Goal: Information Seeking & Learning: Learn about a topic

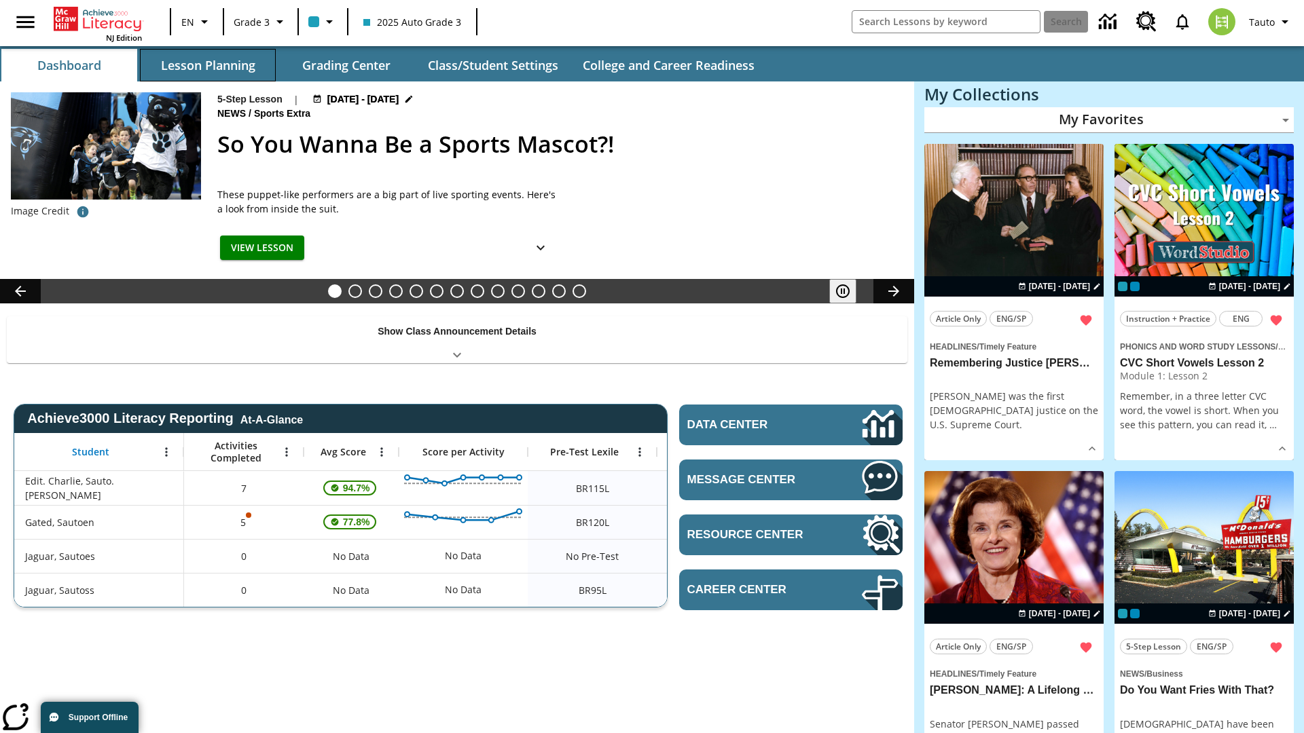
click at [208, 65] on button "Lesson Planning" at bounding box center [208, 65] width 136 height 33
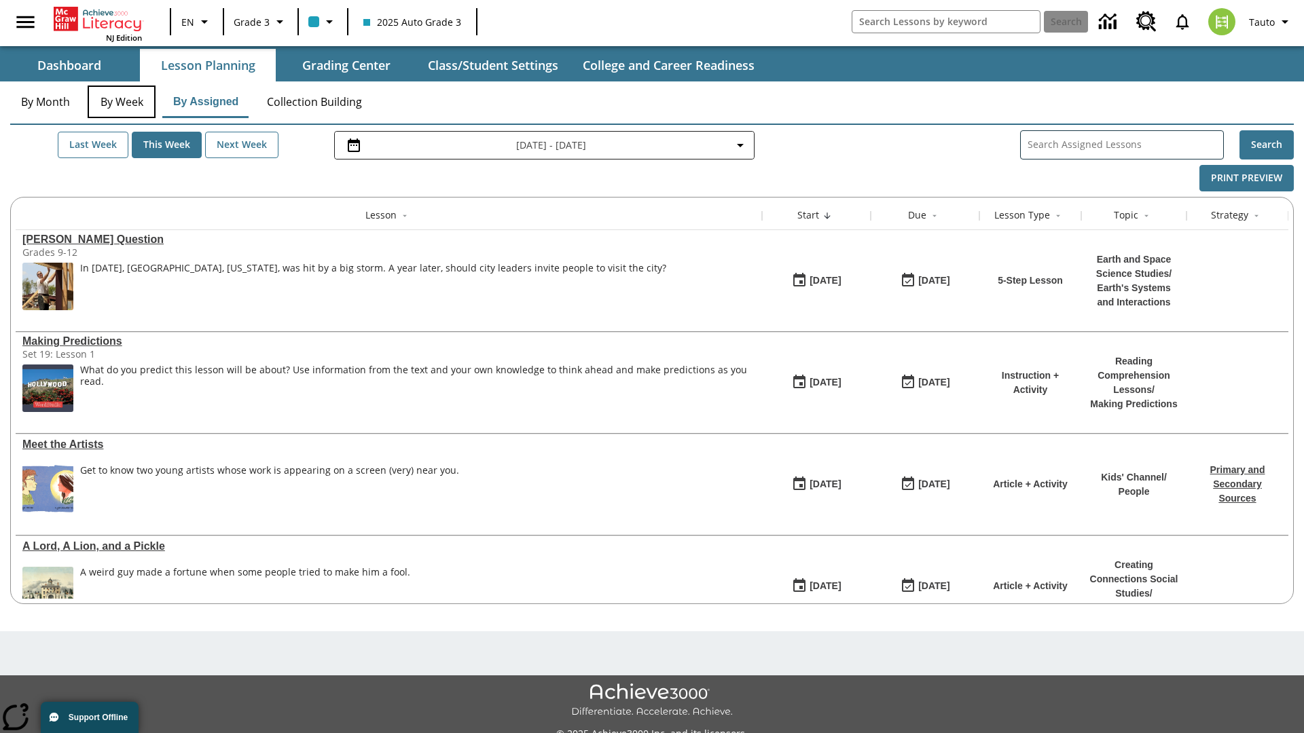
click at [122, 102] on button "By Week" at bounding box center [122, 102] width 68 height 33
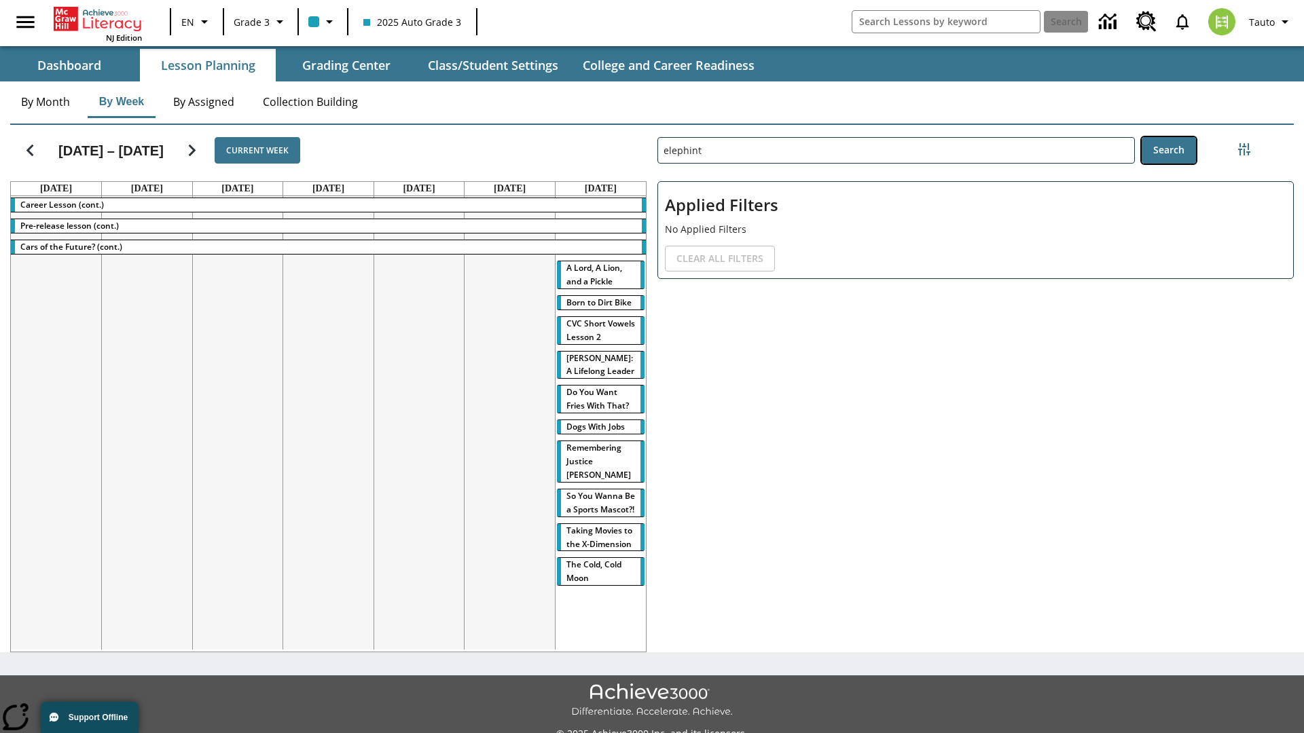
click at [1168, 150] on button "Search" at bounding box center [1169, 150] width 54 height 26
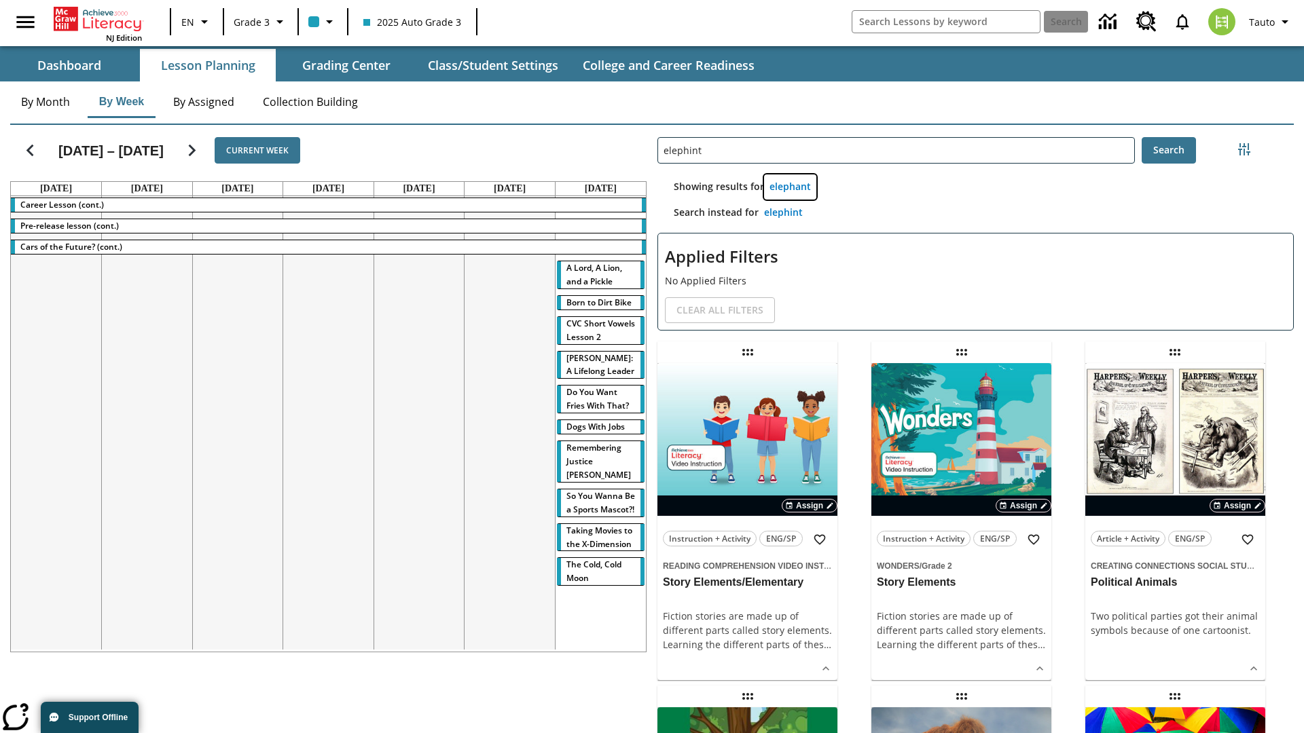
click at [790, 187] on button "elephant" at bounding box center [790, 187] width 52 height 25
type input "elephant"
